Goal: Task Accomplishment & Management: Manage account settings

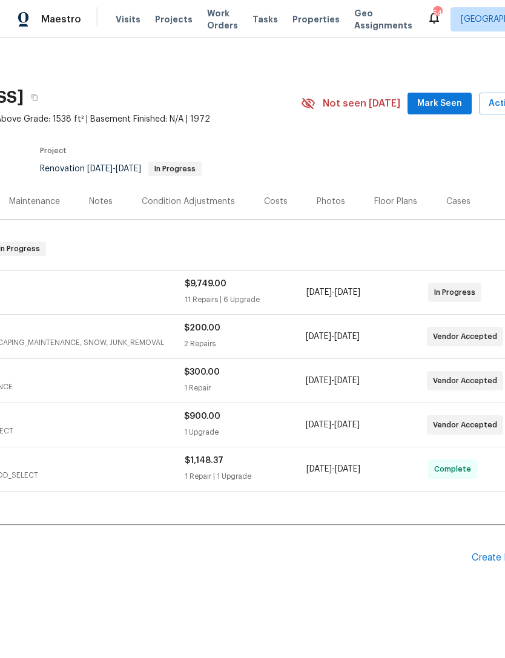
scroll to position [0, 139]
click at [437, 103] on span "Mark Seen" at bounding box center [438, 103] width 45 height 15
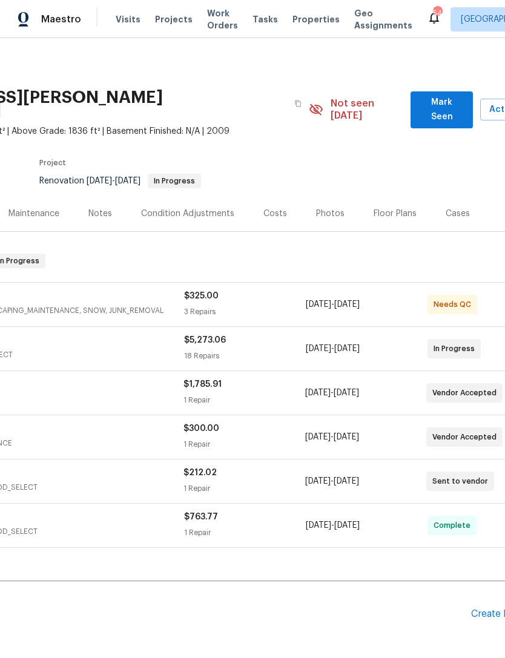
scroll to position [0, 139]
click at [442, 103] on span "Mark Seen" at bounding box center [441, 110] width 43 height 30
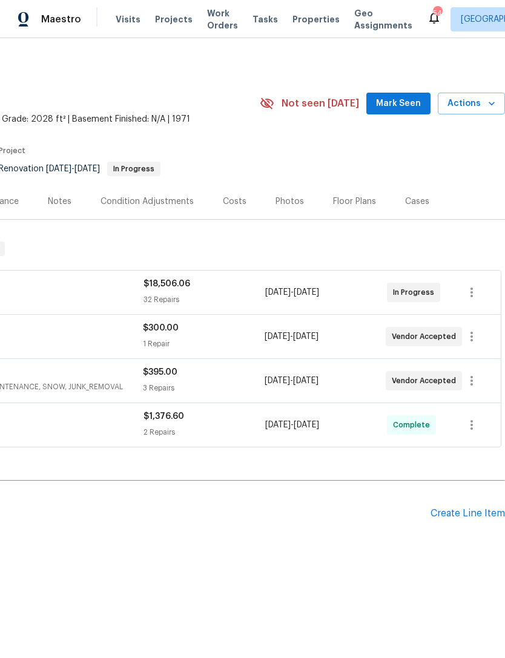
scroll to position [0, 179]
click at [413, 106] on span "Mark Seen" at bounding box center [398, 103] width 45 height 15
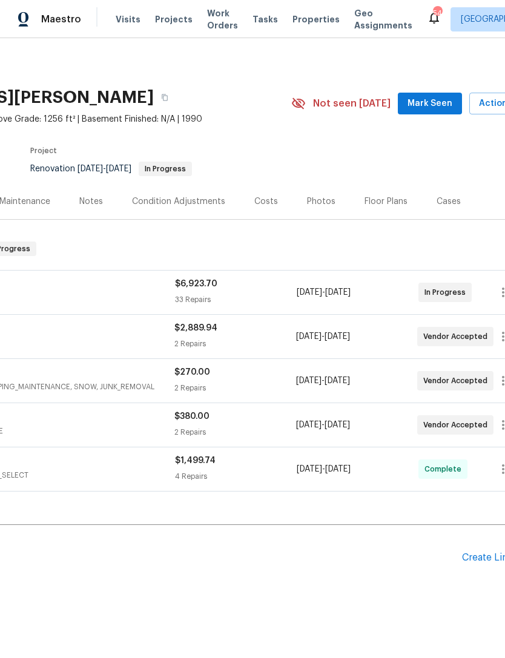
scroll to position [0, 164]
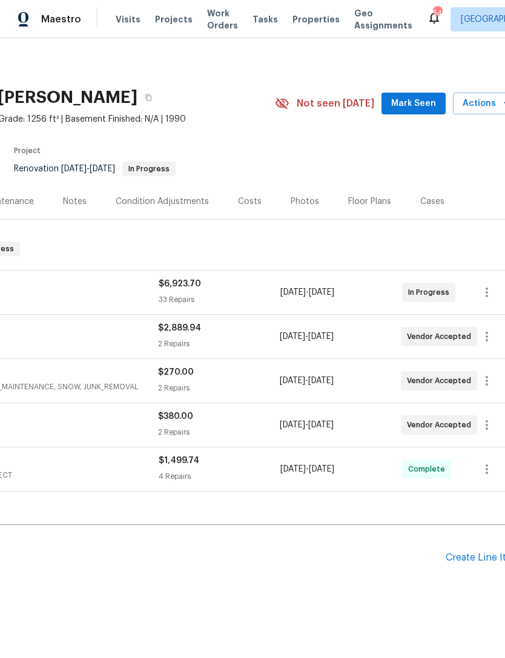
click at [419, 104] on span "Mark Seen" at bounding box center [413, 103] width 45 height 15
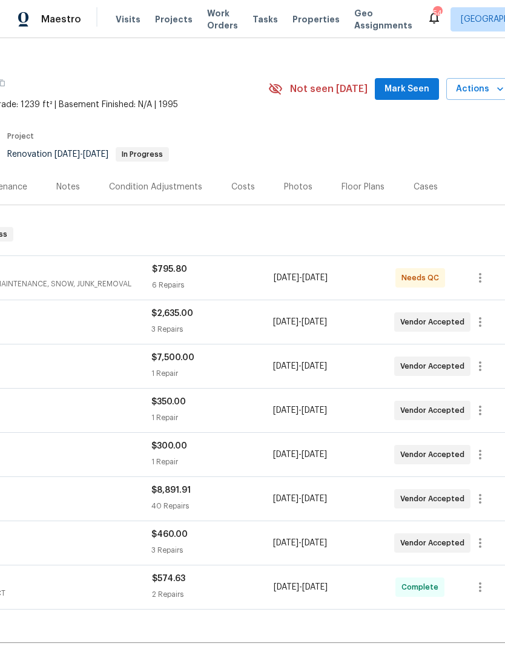
scroll to position [15, 171]
click at [412, 85] on span "Mark Seen" at bounding box center [406, 89] width 45 height 15
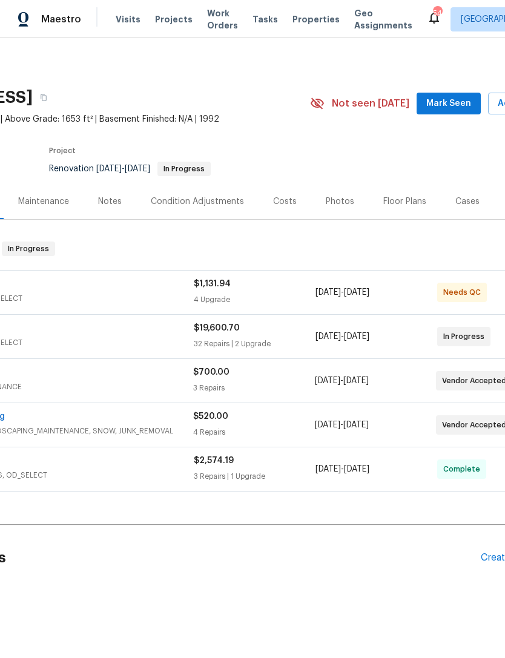
scroll to position [0, 128]
click at [450, 111] on button "Mark Seen" at bounding box center [449, 104] width 64 height 22
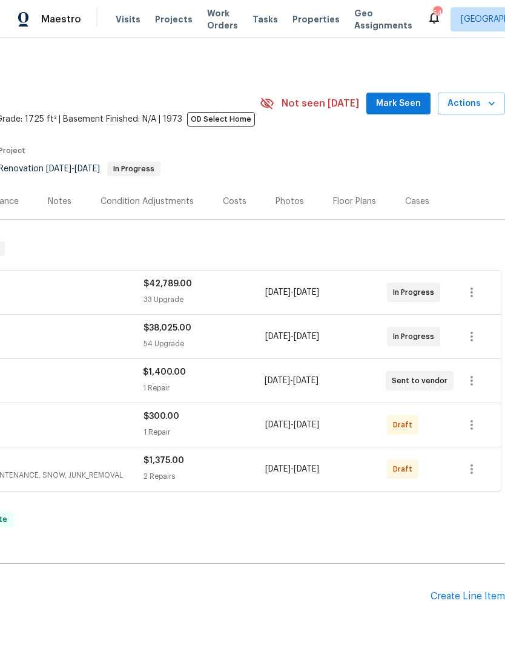
scroll to position [0, 179]
click at [410, 104] on span "Mark Seen" at bounding box center [398, 103] width 45 height 15
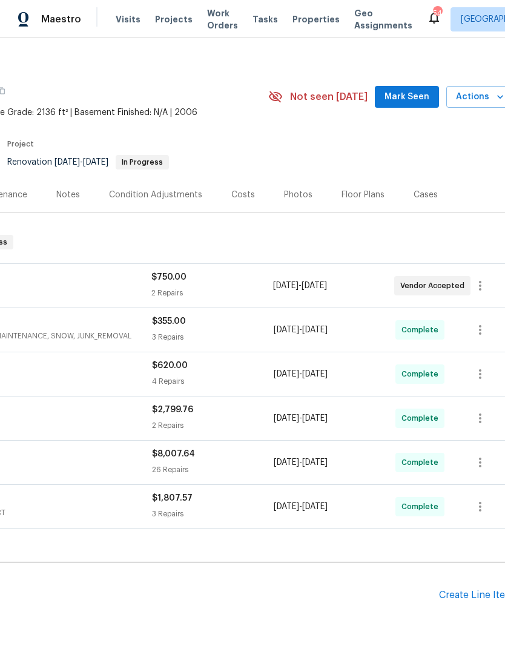
scroll to position [6, 171]
click at [399, 99] on span "Mark Seen" at bounding box center [406, 97] width 45 height 15
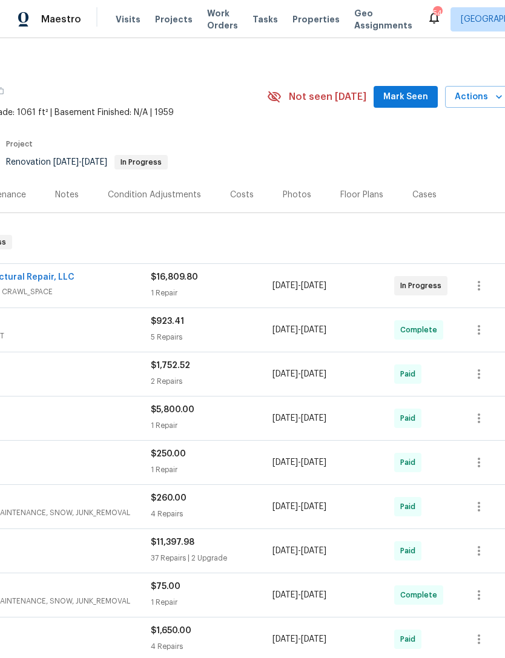
scroll to position [4, 172]
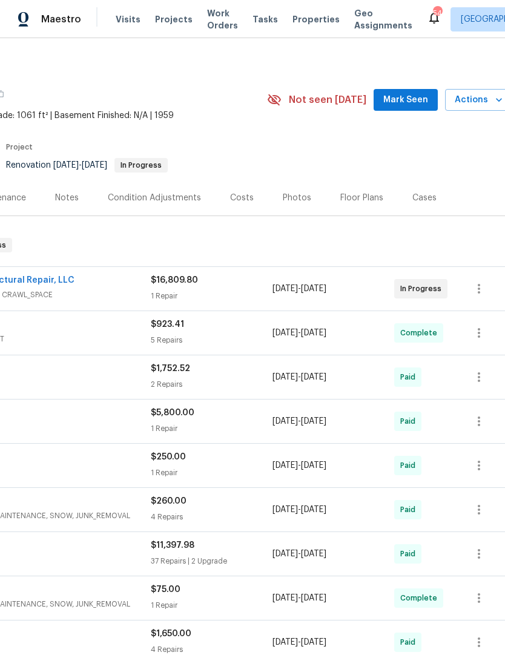
click at [421, 96] on span "Mark Seen" at bounding box center [405, 100] width 45 height 15
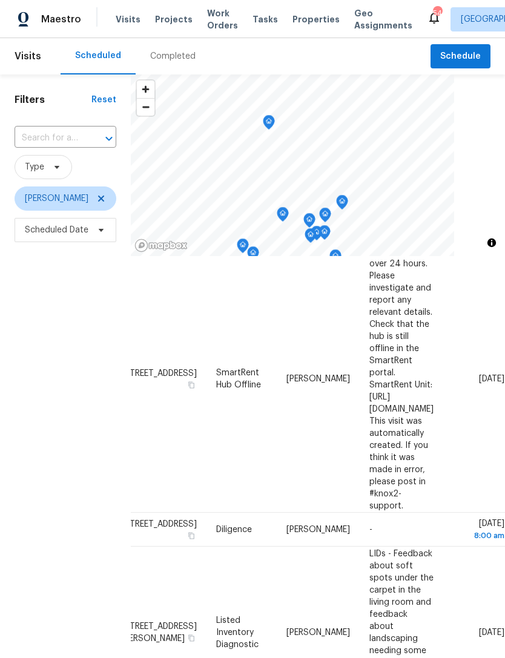
scroll to position [56, 104]
click at [0, 0] on icon at bounding box center [0, 0] width 0 height 0
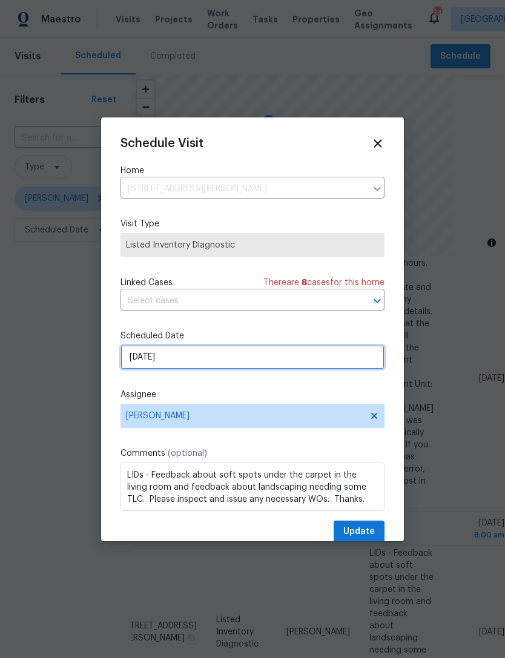
click at [198, 362] on input "10/7/2025" at bounding box center [252, 357] width 264 height 24
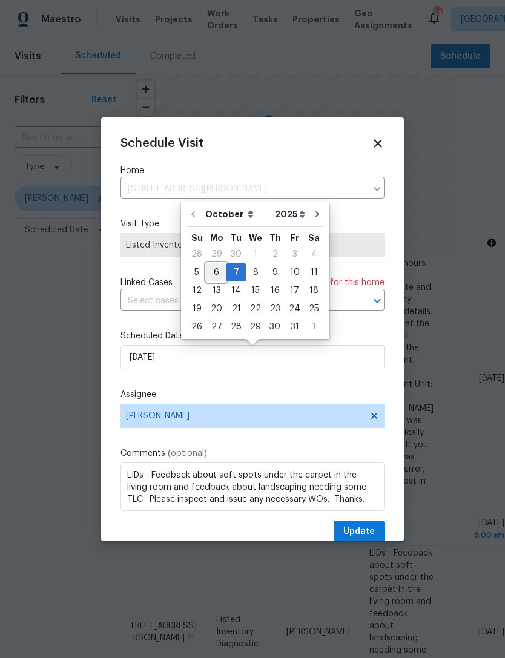
click at [215, 272] on div "6" at bounding box center [216, 272] width 20 height 17
type input "10/6/2025"
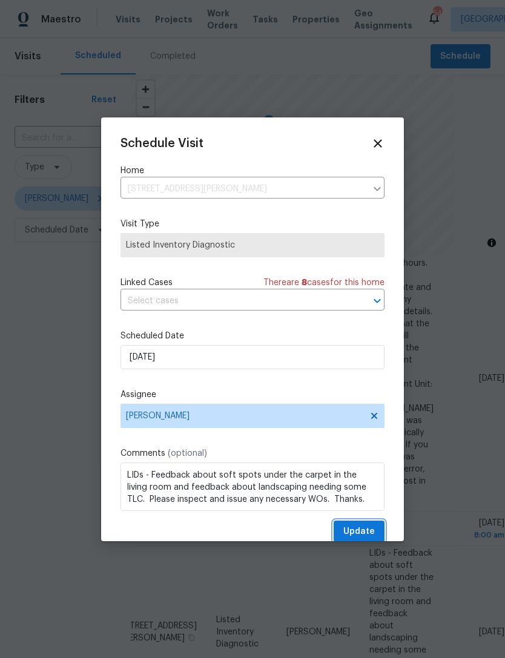
click at [347, 533] on span "Update" at bounding box center [358, 531] width 31 height 15
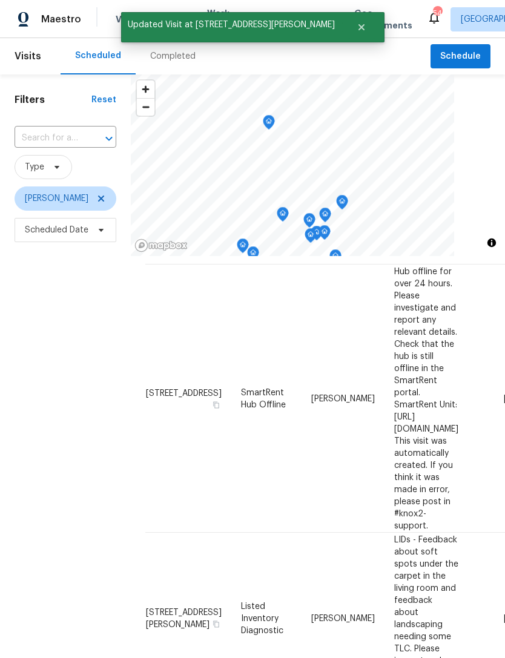
scroll to position [34, 0]
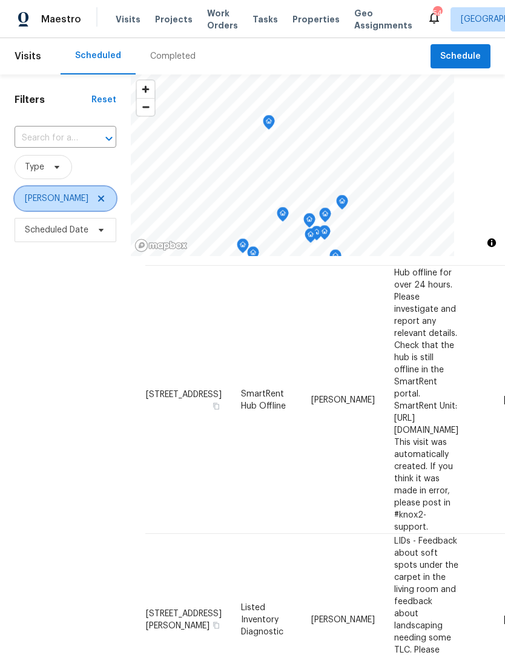
click at [101, 197] on icon at bounding box center [101, 199] width 10 height 10
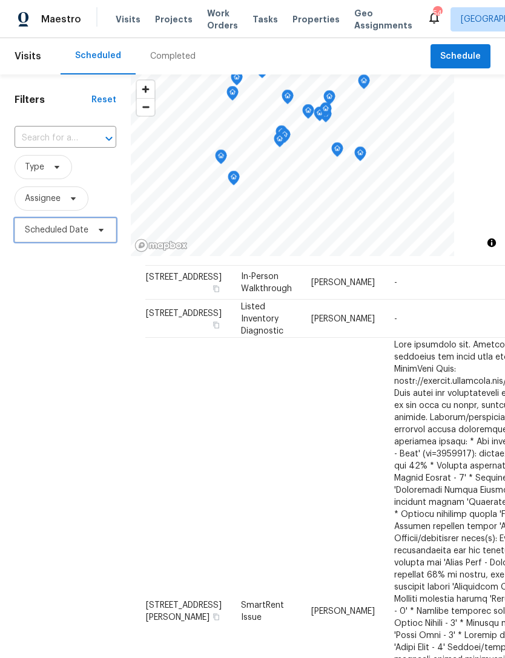
click at [50, 232] on span "Scheduled Date" at bounding box center [57, 230] width 64 height 12
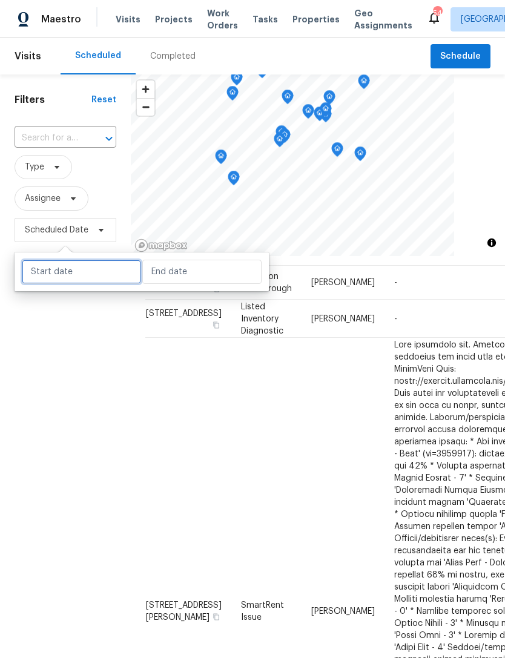
click at [74, 266] on input "text" at bounding box center [81, 272] width 119 height 24
select select "9"
select select "2025"
select select "10"
select select "2025"
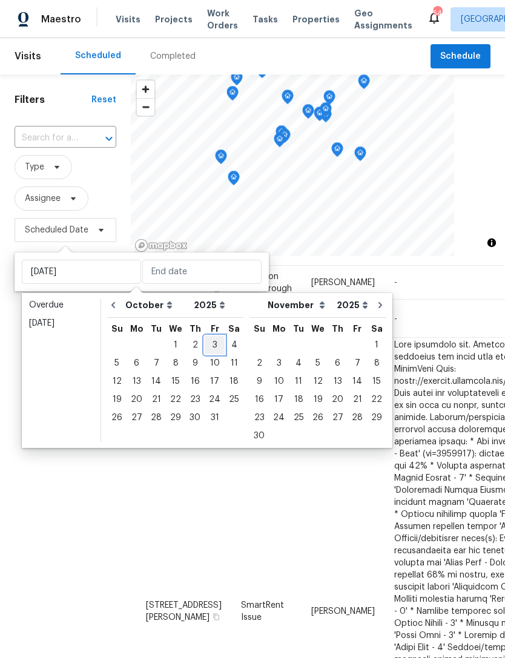
click at [209, 342] on div "3" at bounding box center [214, 344] width 20 height 17
type input "Fri, Oct 03"
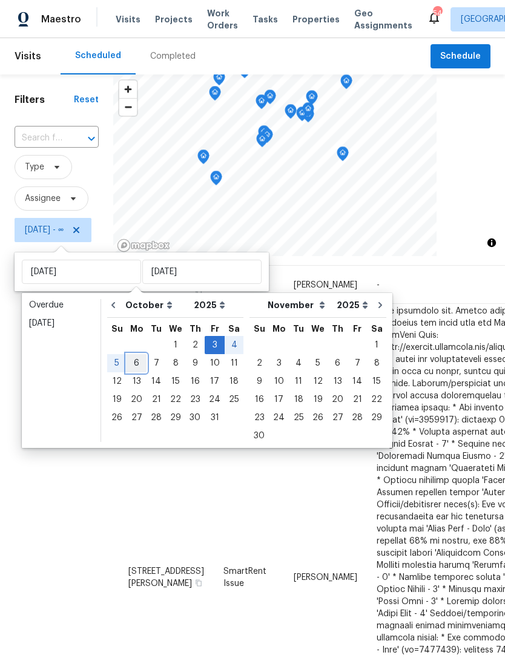
click at [134, 364] on div "6" at bounding box center [136, 363] width 20 height 17
type input "Mon, Oct 06"
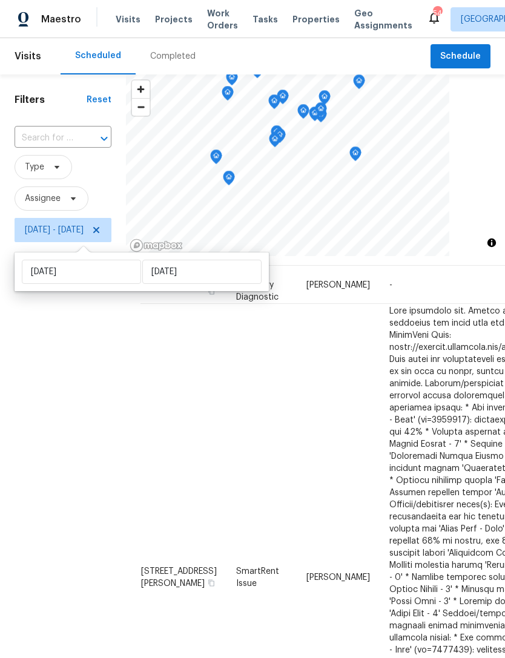
click at [25, 440] on div "Filters Reset ​ Type Assignee Fri, Oct 03 - Mon, Oct 06" at bounding box center [63, 428] width 126 height 708
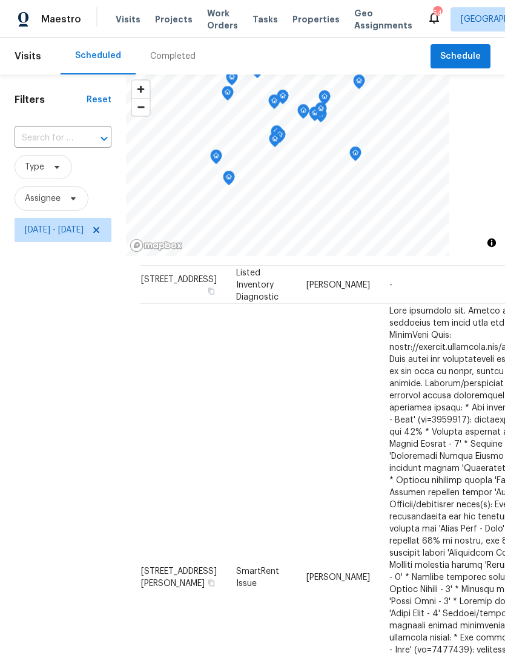
click at [98, 418] on div "Filters Reset ​ Type Assignee Fri, Oct 03 - Mon, Oct 06" at bounding box center [63, 428] width 126 height 708
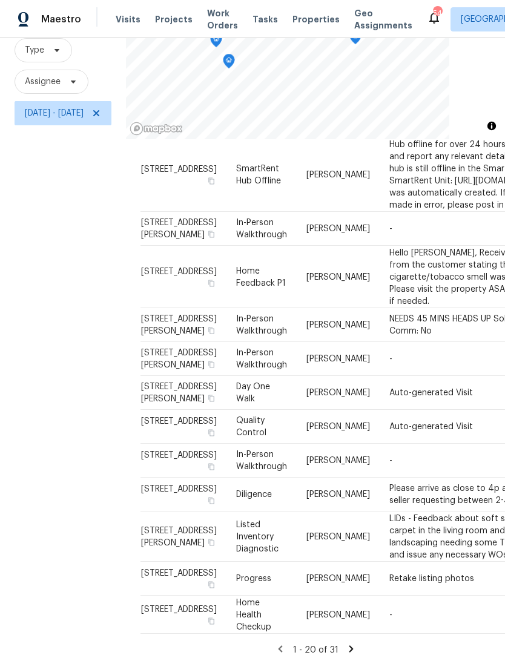
scroll to position [1261, 0]
click at [356, 644] on icon at bounding box center [350, 648] width 11 height 11
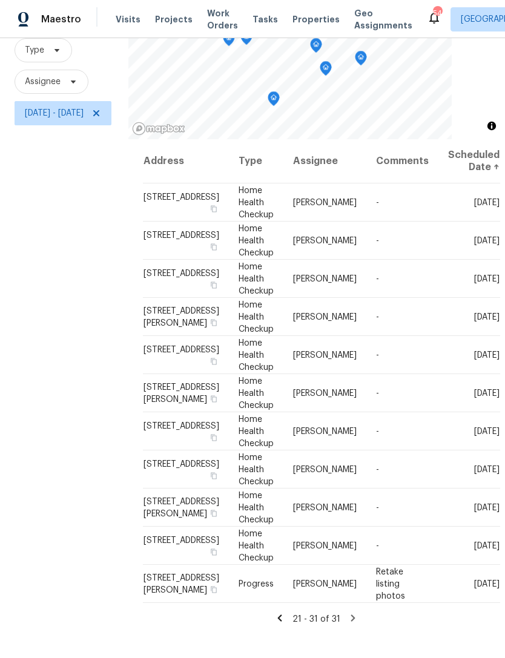
scroll to position [39, 0]
click at [358, 623] on icon at bounding box center [352, 617] width 11 height 11
click at [48, 107] on span "Fri, Oct 03 - Mon, Oct 06" at bounding box center [54, 113] width 59 height 12
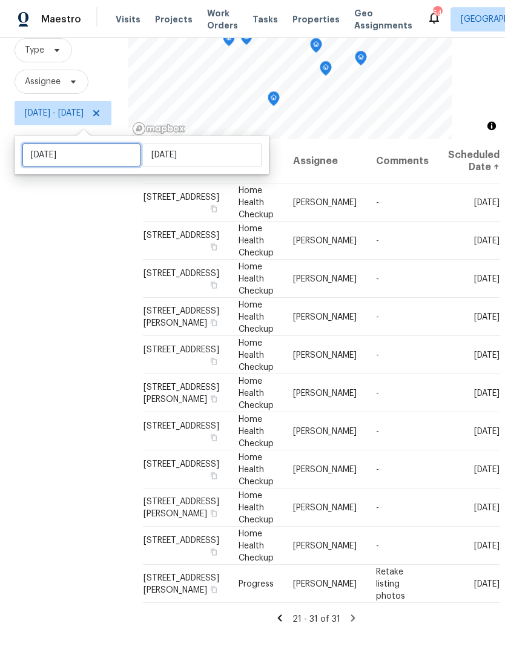
click at [79, 143] on input "Fri, Oct 03" at bounding box center [81, 155] width 119 height 24
select select "9"
select select "2025"
select select "10"
select select "2025"
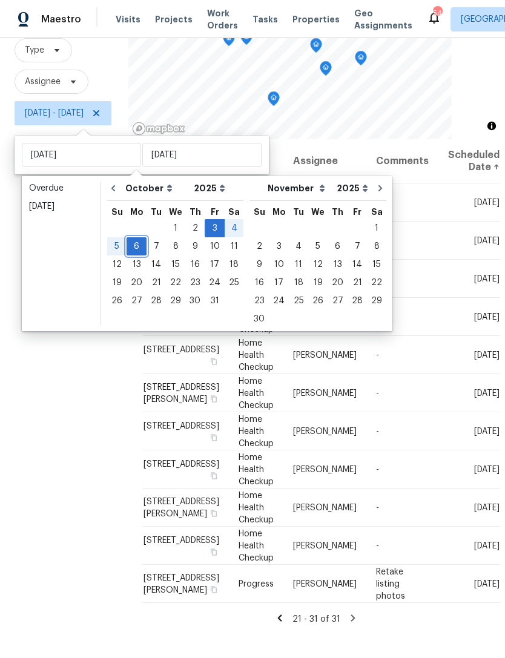
click at [140, 238] on div "6" at bounding box center [136, 246] width 20 height 17
type input "Mon, Oct 06"
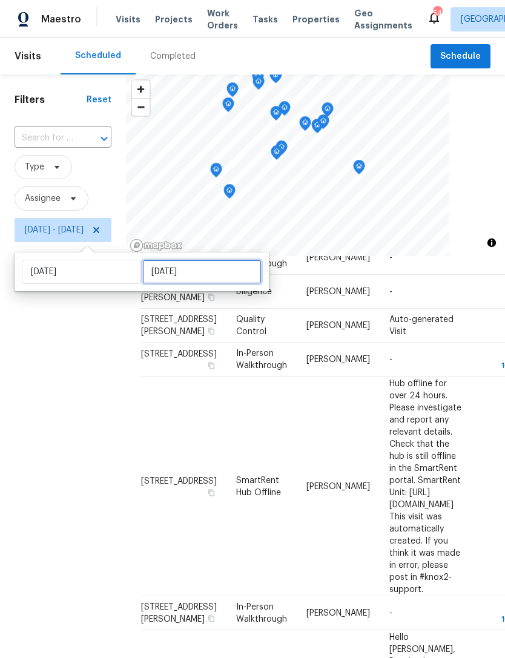
click at [160, 272] on input "Mon, Oct 06" at bounding box center [201, 272] width 119 height 24
select select "9"
select select "2025"
select select "10"
select select "2025"
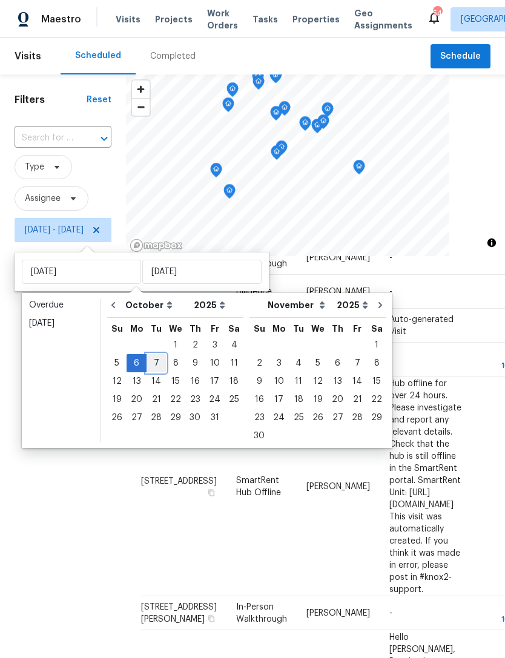
click at [157, 359] on div "7" at bounding box center [155, 363] width 19 height 17
type input "Tue, Oct 07"
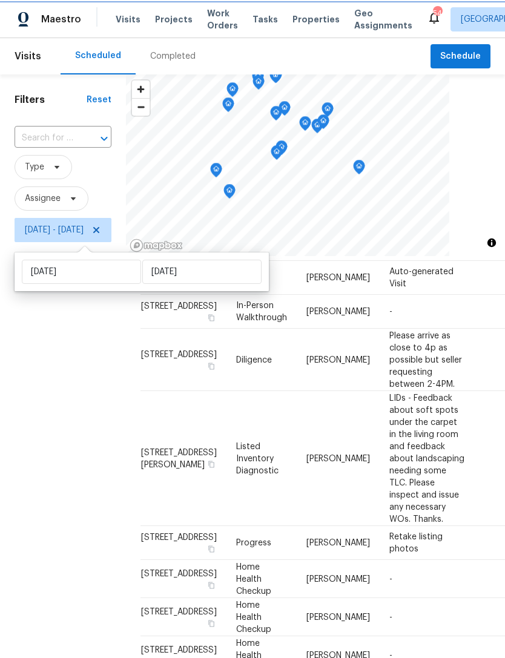
scroll to position [756, 0]
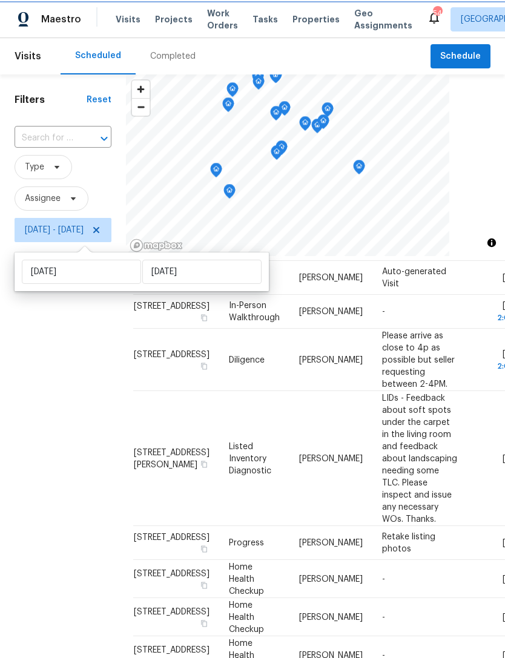
click at [126, 390] on div "Filters Reset ​ Type Assignee Mon, Oct 06 - Tue, Oct 07" at bounding box center [63, 428] width 126 height 708
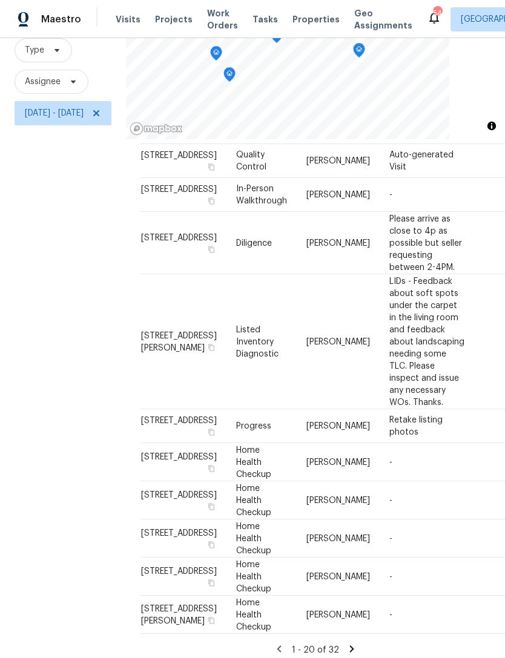
scroll to position [39, 0]
click at [357, 645] on icon at bounding box center [351, 648] width 11 height 11
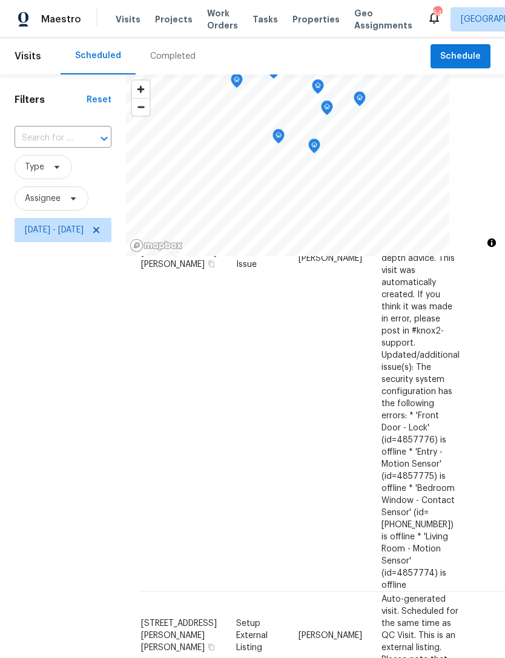
scroll to position [0, 0]
click at [101, 234] on icon at bounding box center [96, 230] width 10 height 10
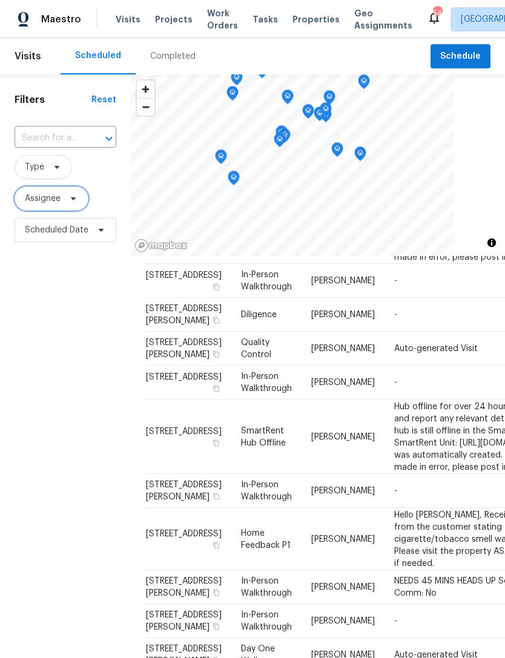
click at [37, 202] on span "Assignee" at bounding box center [43, 198] width 36 height 12
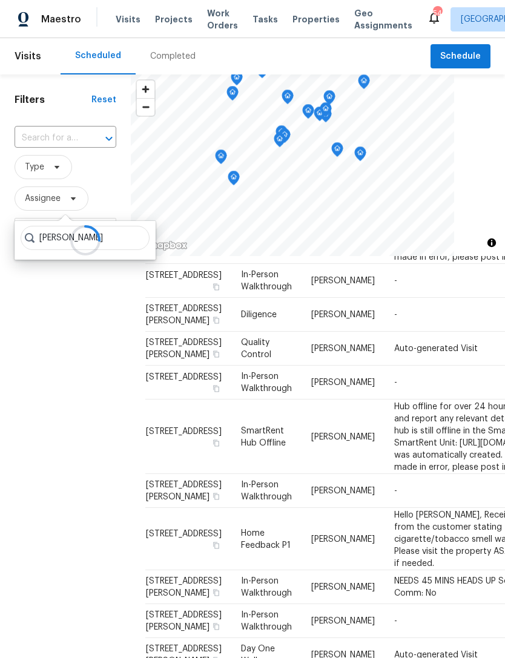
type input "Preston sexton"
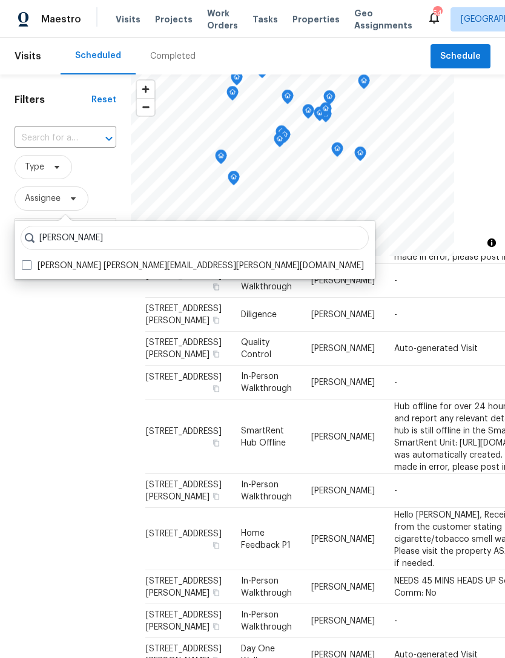
click at [111, 267] on label "Preston Sexton preston.sexton@opendoor.com" at bounding box center [193, 266] width 342 height 12
click at [30, 267] on input "Preston Sexton preston.sexton@opendoor.com" at bounding box center [26, 264] width 8 height 8
checkbox input "true"
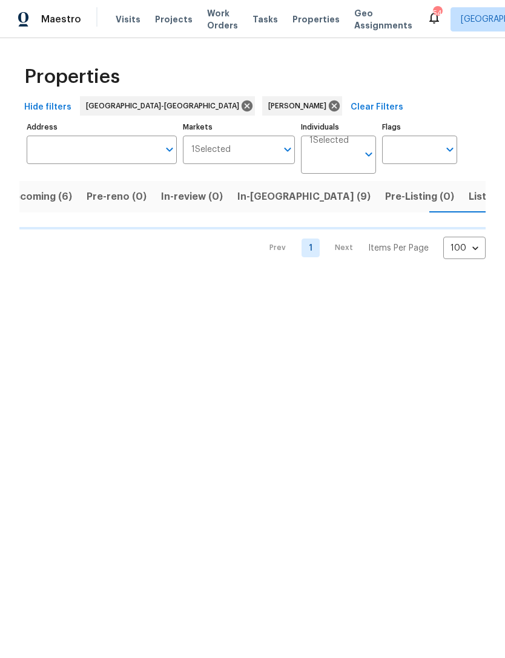
scroll to position [0, 24]
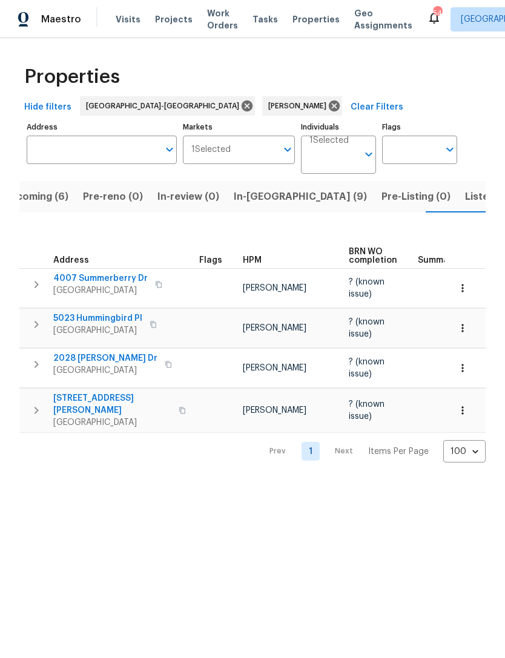
click at [465, 198] on span "Listed (12)" at bounding box center [490, 196] width 50 height 17
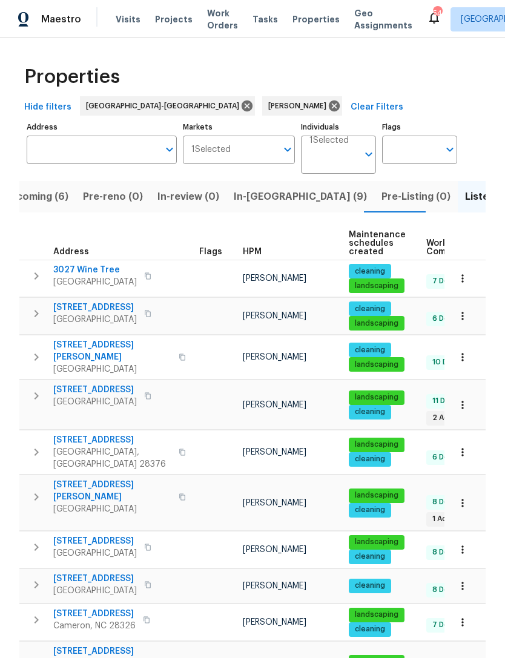
click at [60, 200] on span "Upcoming (6)" at bounding box center [35, 196] width 65 height 17
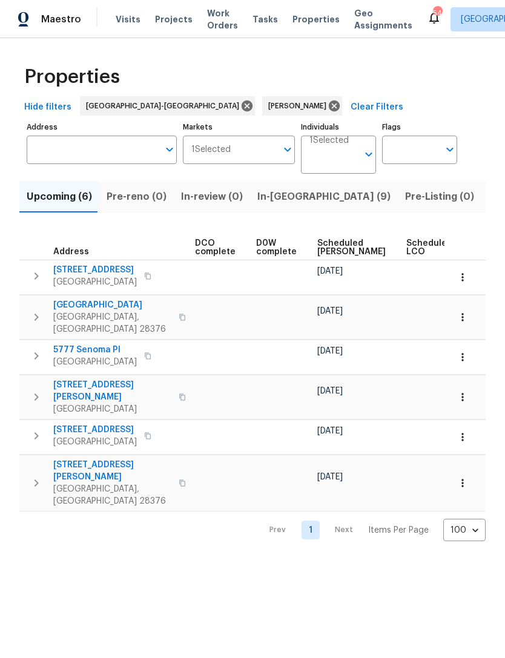
scroll to position [0, 275]
click at [323, 246] on span "Scheduled [PERSON_NAME]" at bounding box center [349, 247] width 68 height 17
